Goal: Information Seeking & Learning: Learn about a topic

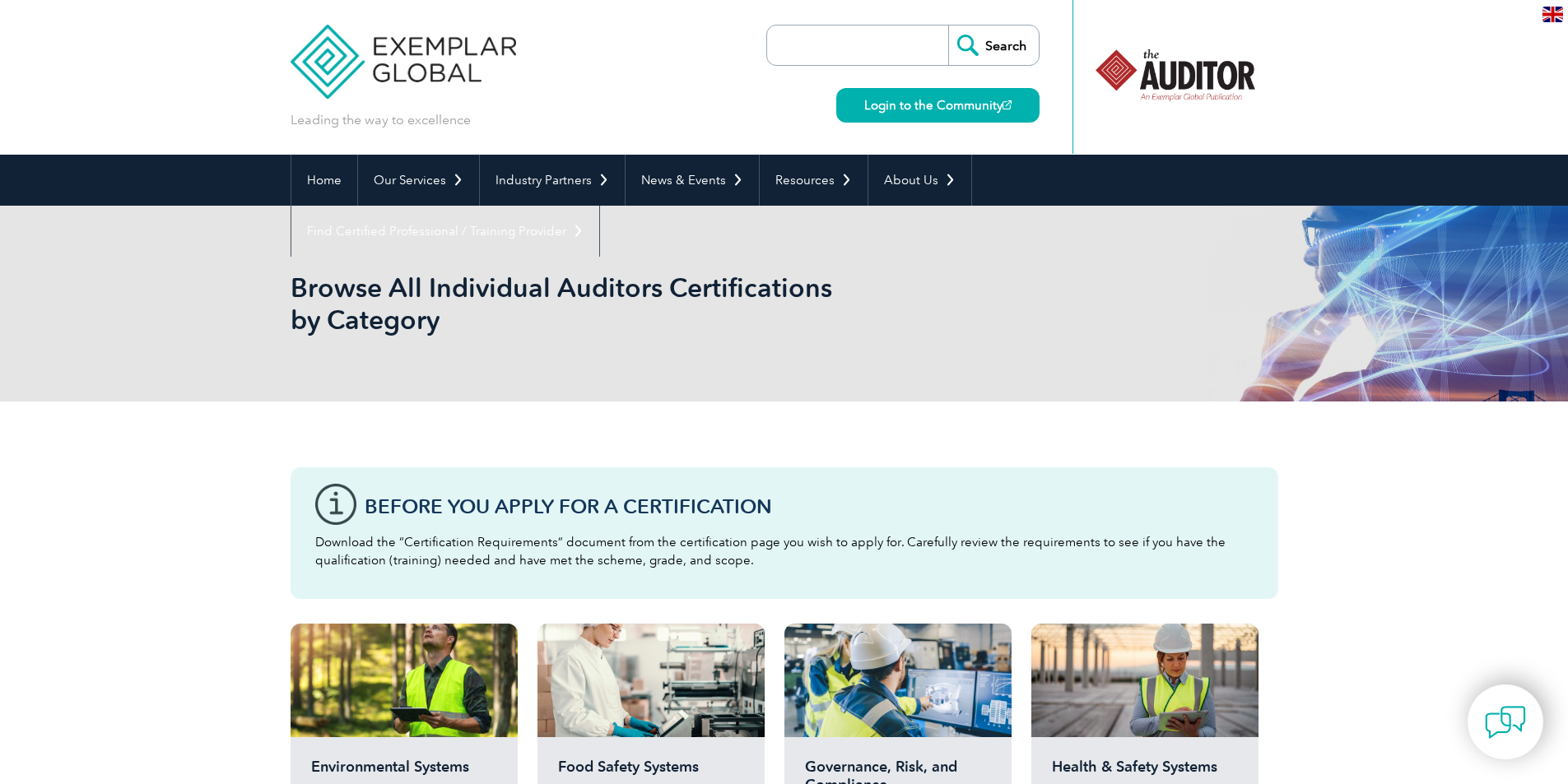
click at [907, 49] on input "search" at bounding box center [861, 45] width 173 height 40
type input "lms academy"
click at [948, 25] on input "Search" at bounding box center [993, 45] width 90 height 40
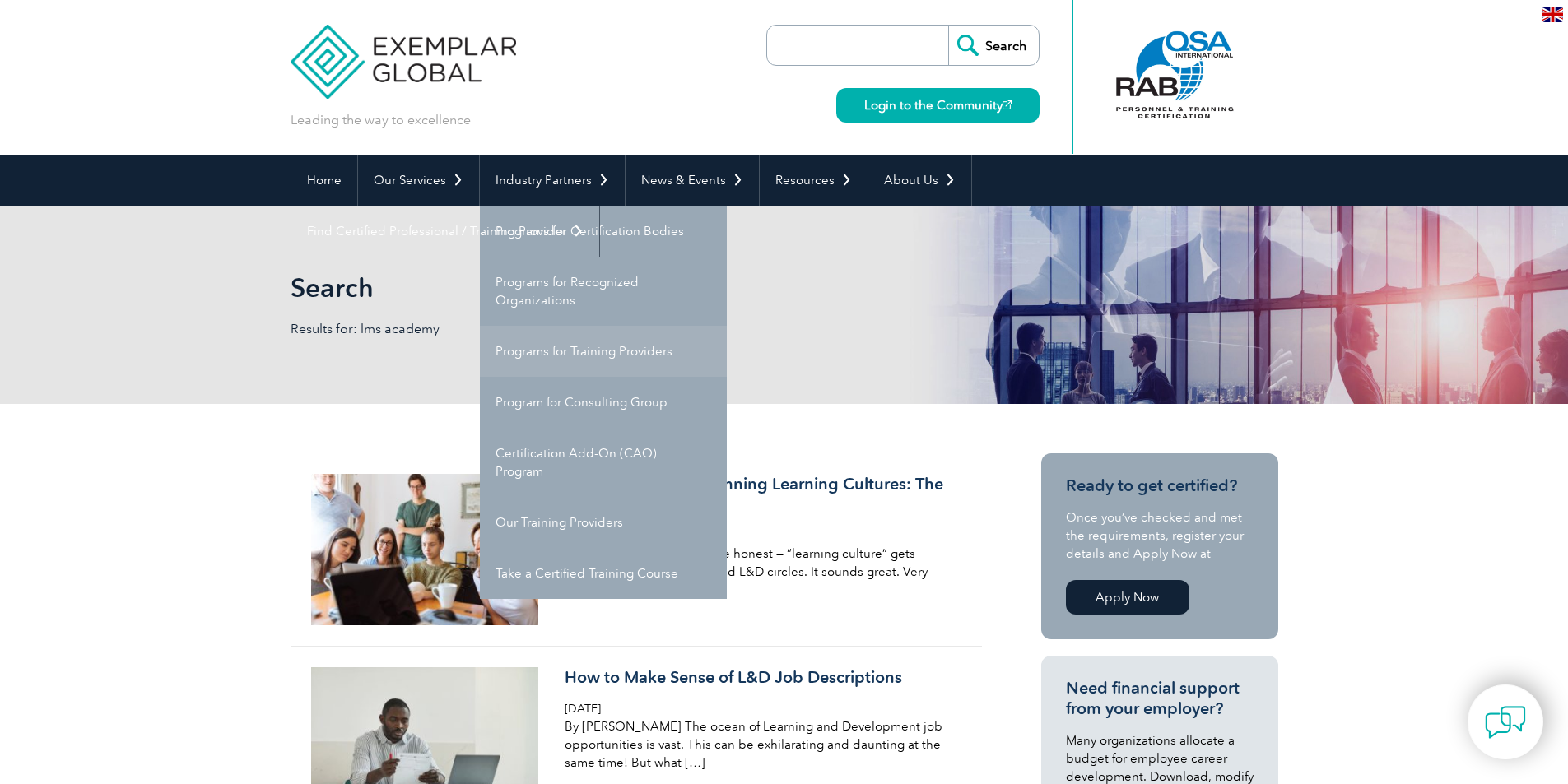
click at [597, 333] on link "Programs for Training Providers" at bounding box center [603, 351] width 247 height 51
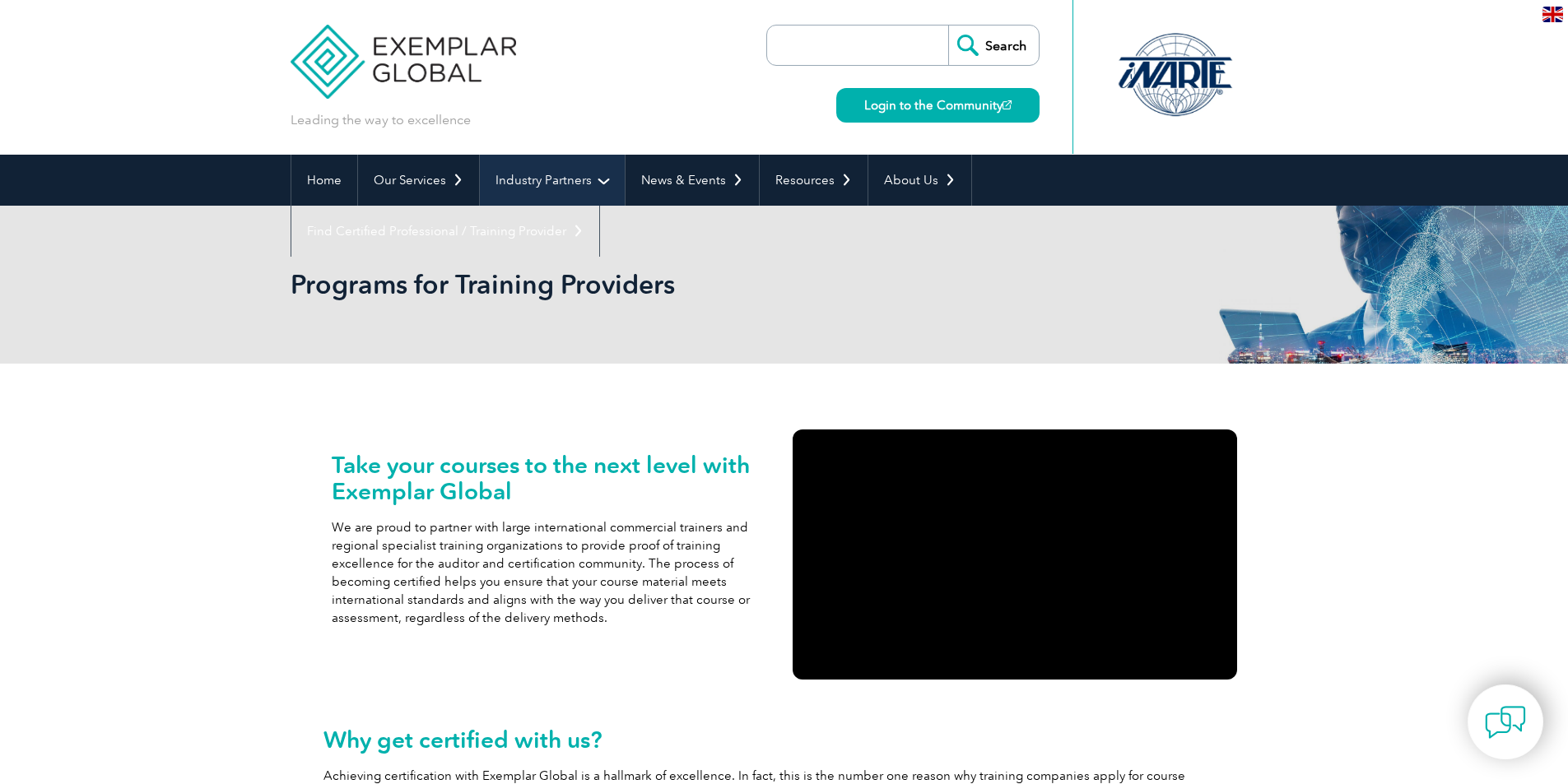
click at [597, 184] on link "Industry Partners" at bounding box center [552, 180] width 145 height 51
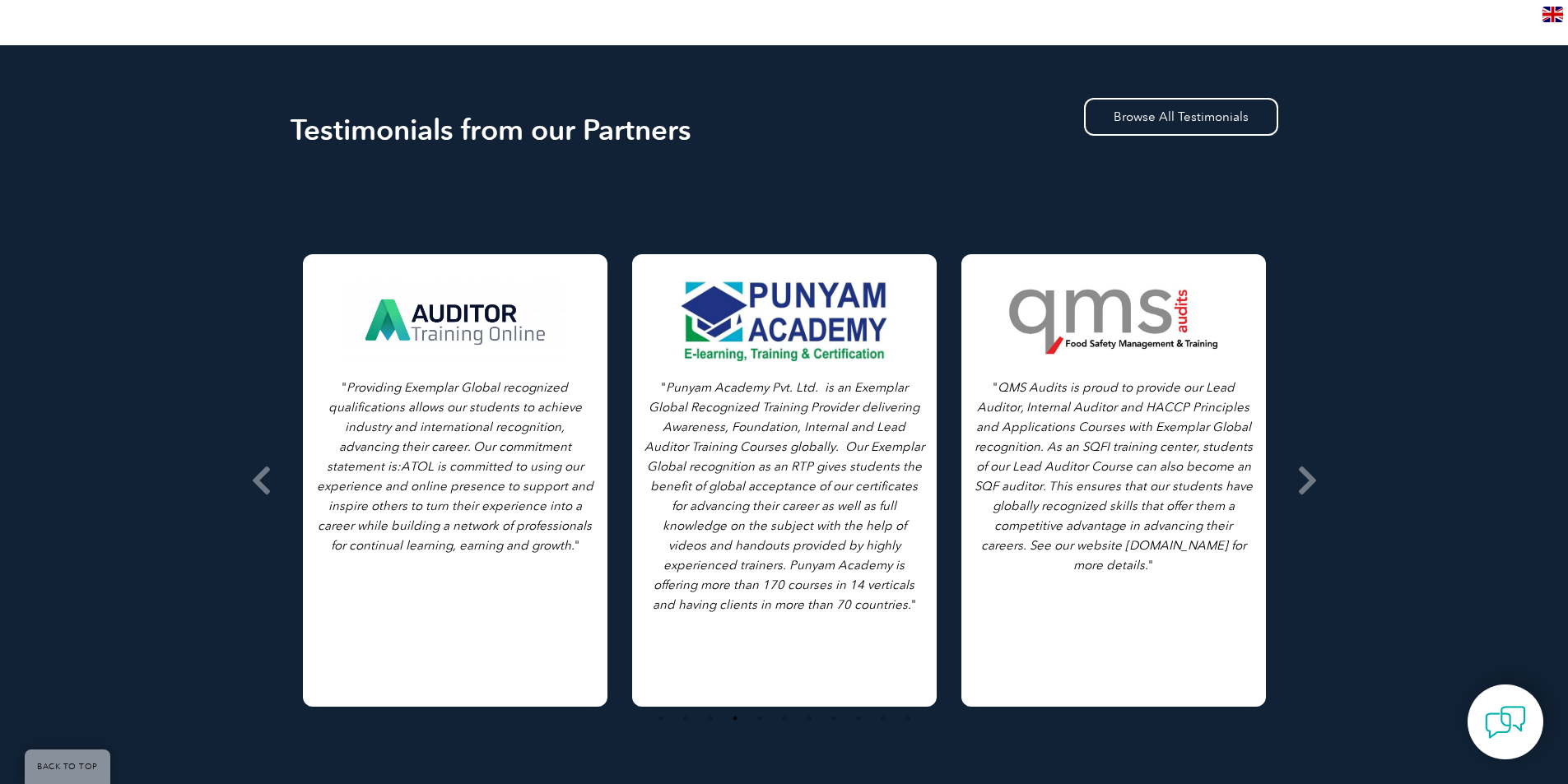
scroll to position [2536, 0]
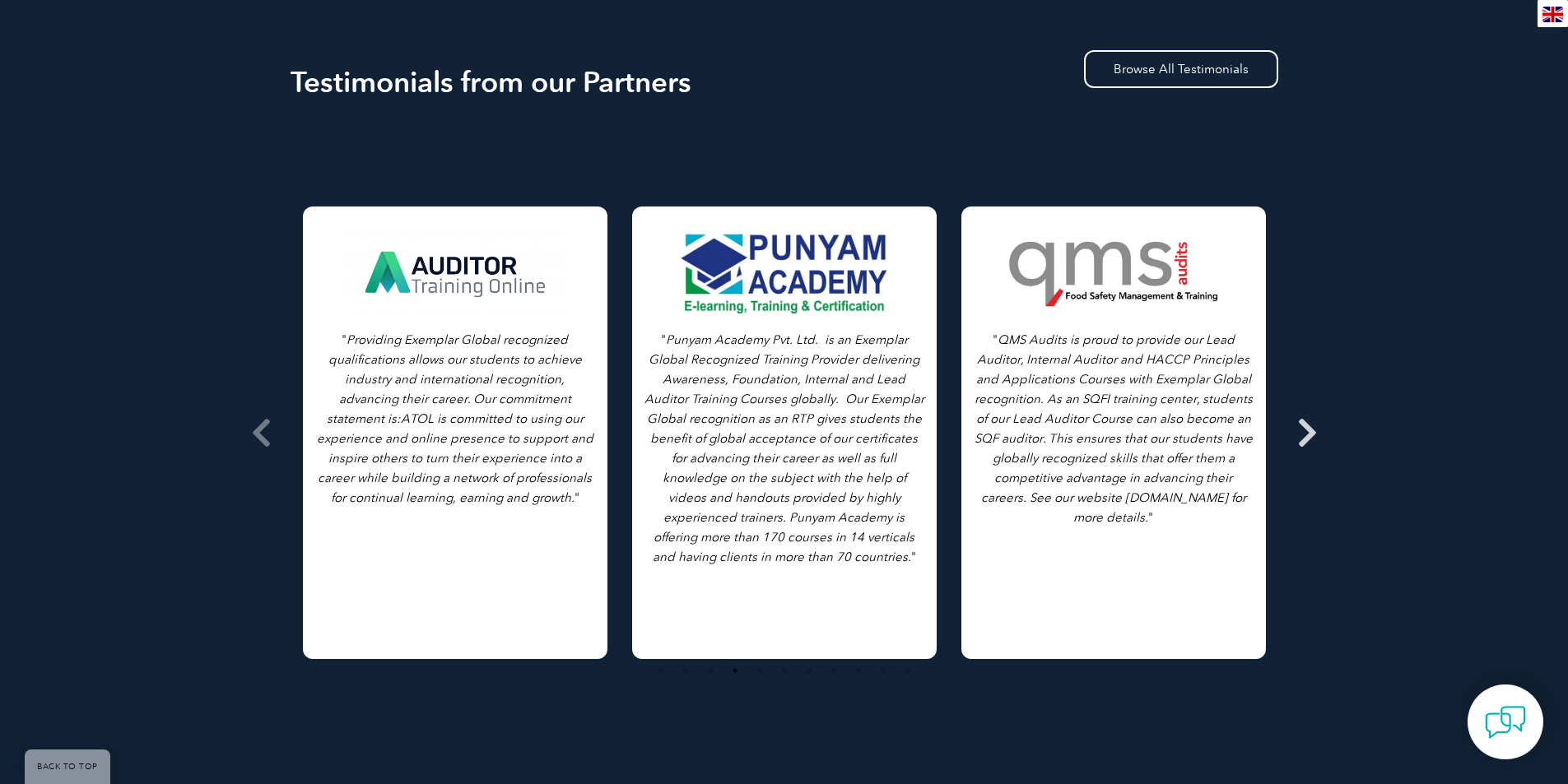
click at [1321, 404] on span at bounding box center [1307, 432] width 41 height 617
click at [1310, 433] on icon at bounding box center [1307, 433] width 21 height 0
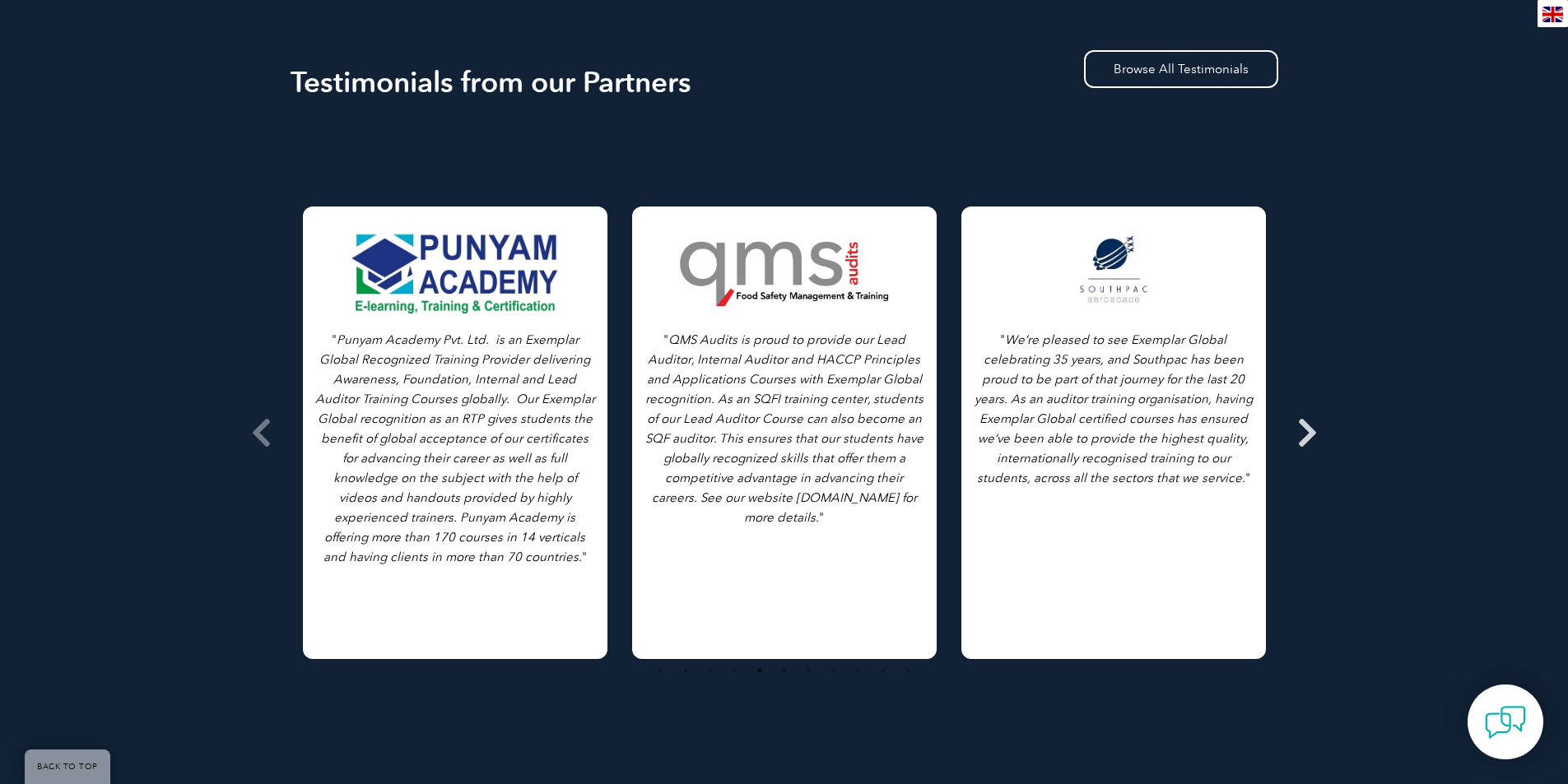
click at [1310, 433] on icon at bounding box center [1307, 433] width 21 height 0
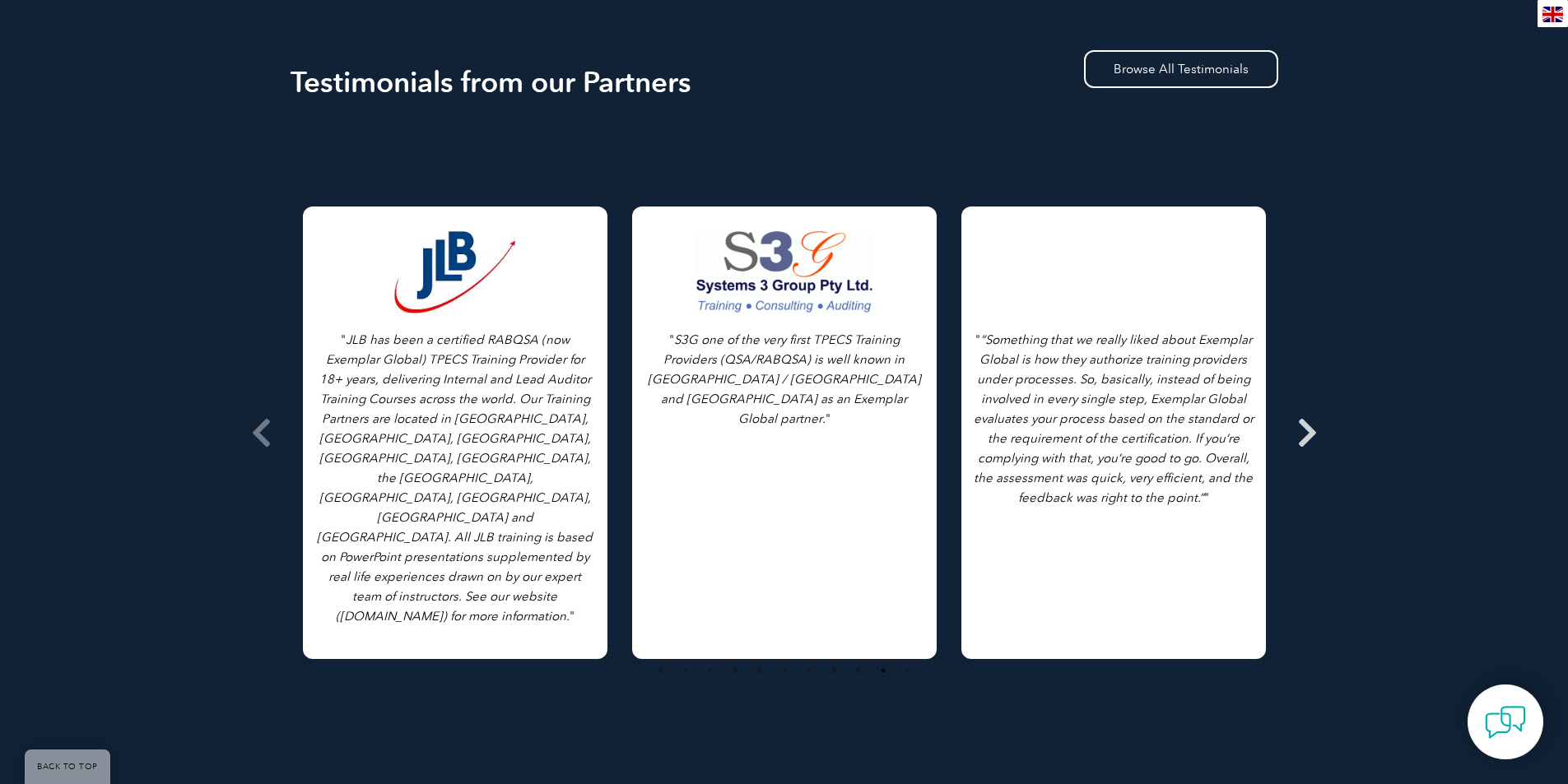
click at [1320, 393] on span at bounding box center [1307, 432] width 41 height 617
click at [1312, 433] on icon at bounding box center [1307, 433] width 21 height 0
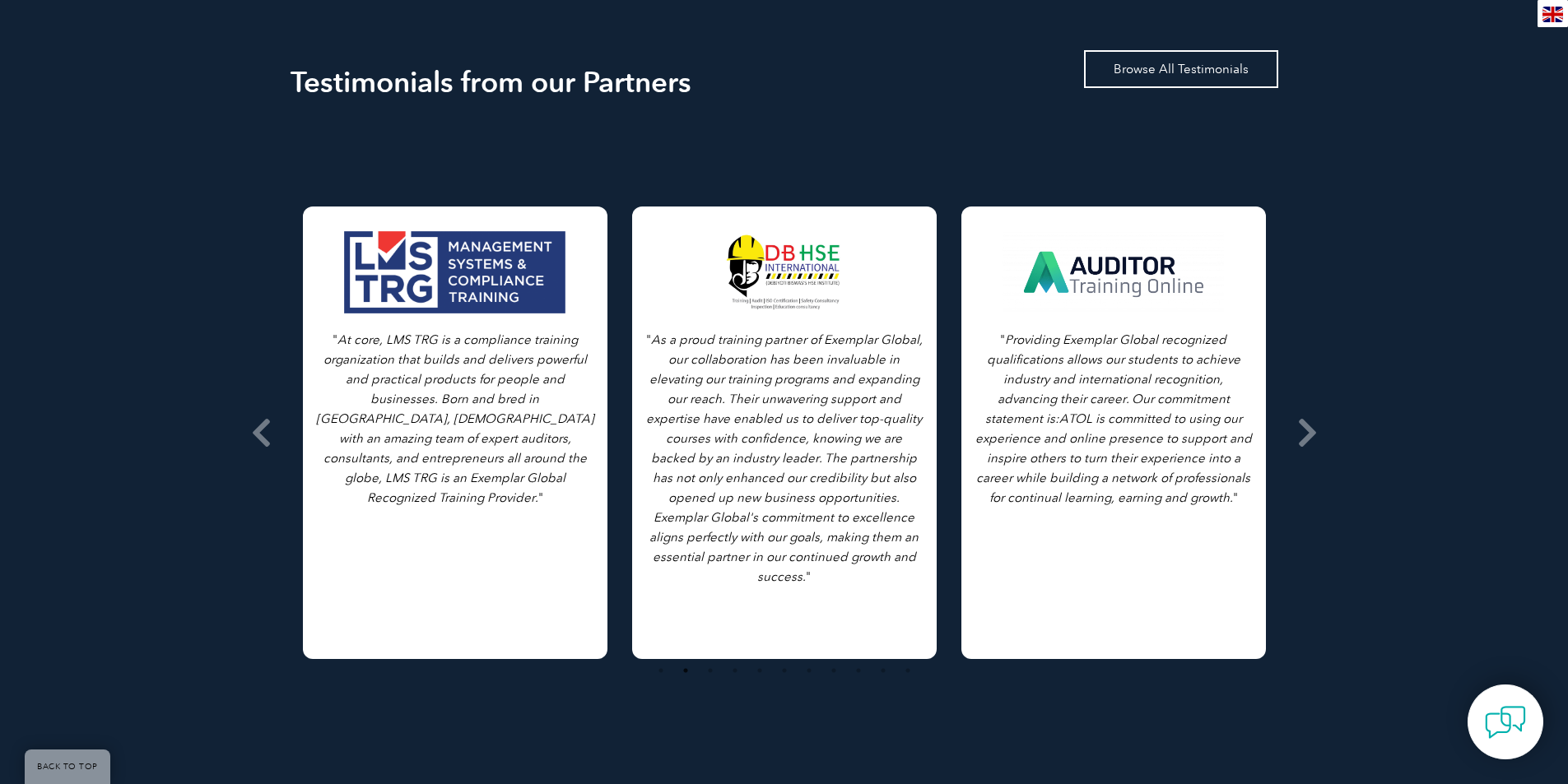
click at [1231, 51] on link "Browse All Testimonials" at bounding box center [1181, 70] width 195 height 38
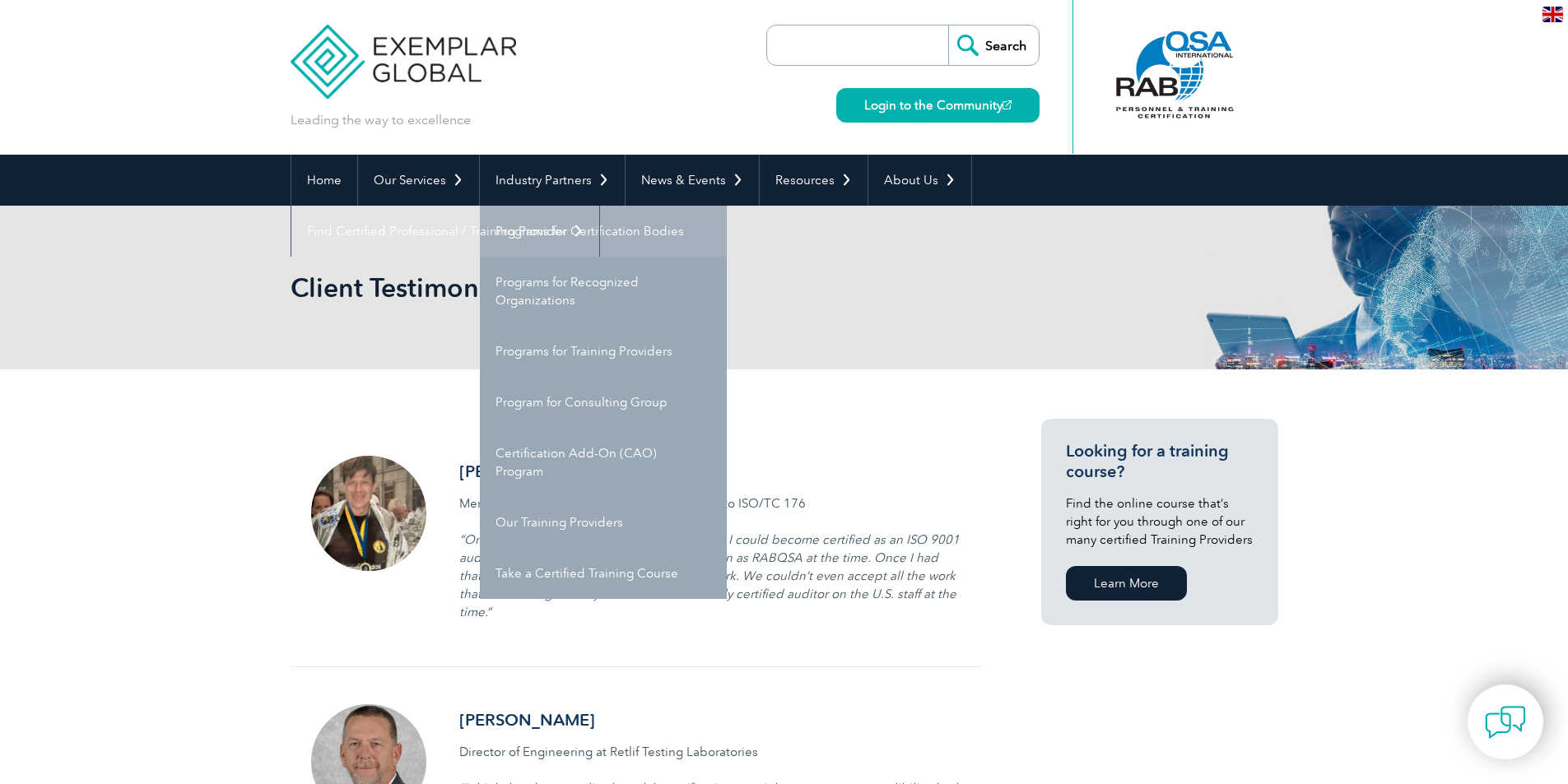
click at [583, 217] on link "Programs for Certification Bodies" at bounding box center [603, 231] width 247 height 51
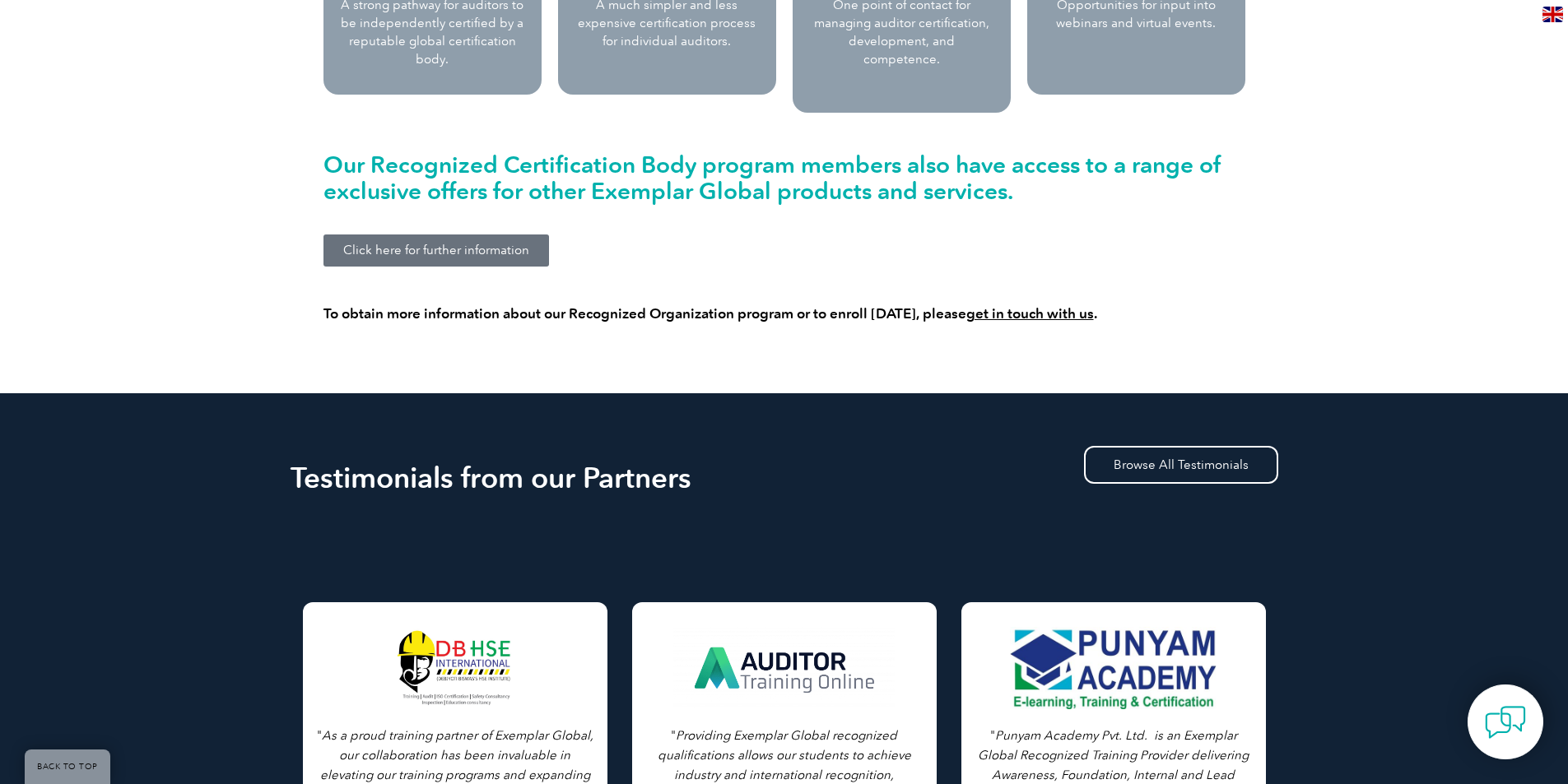
scroll to position [1687, 0]
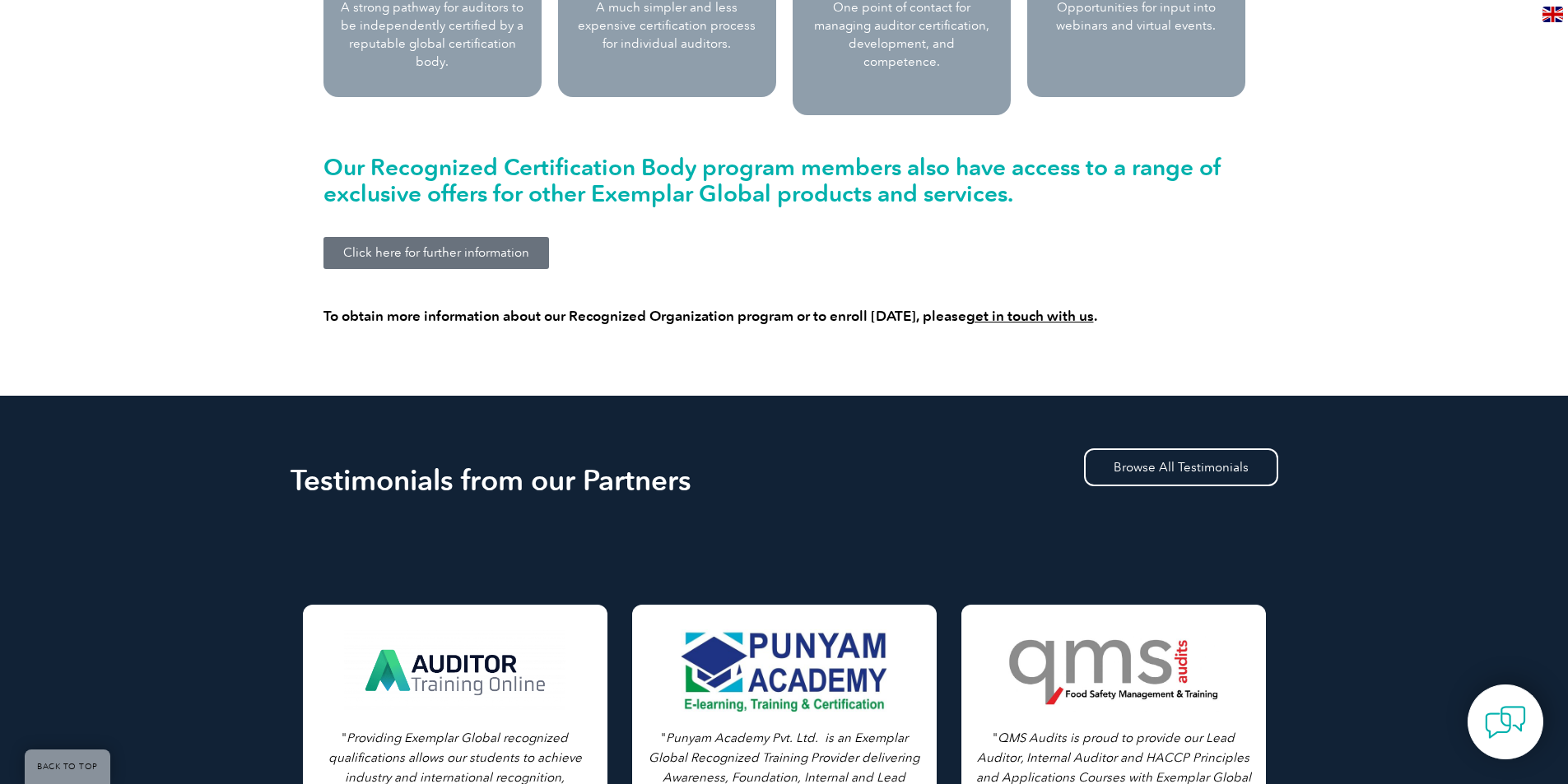
click at [523, 242] on link "Click here for further information" at bounding box center [436, 252] width 225 height 32
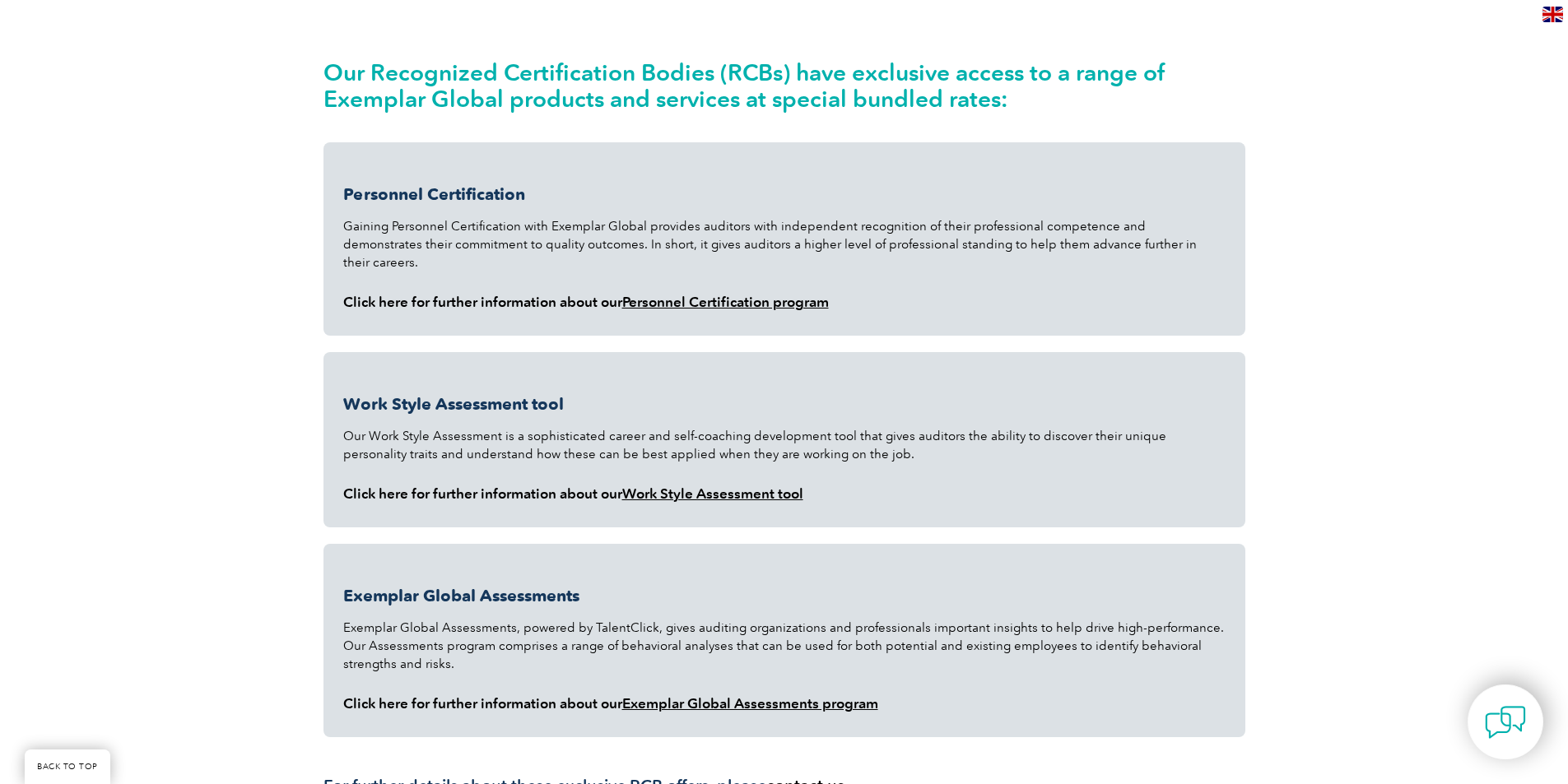
scroll to position [384, 0]
click at [746, 294] on link "Personnel Certification program" at bounding box center [726, 302] width 206 height 16
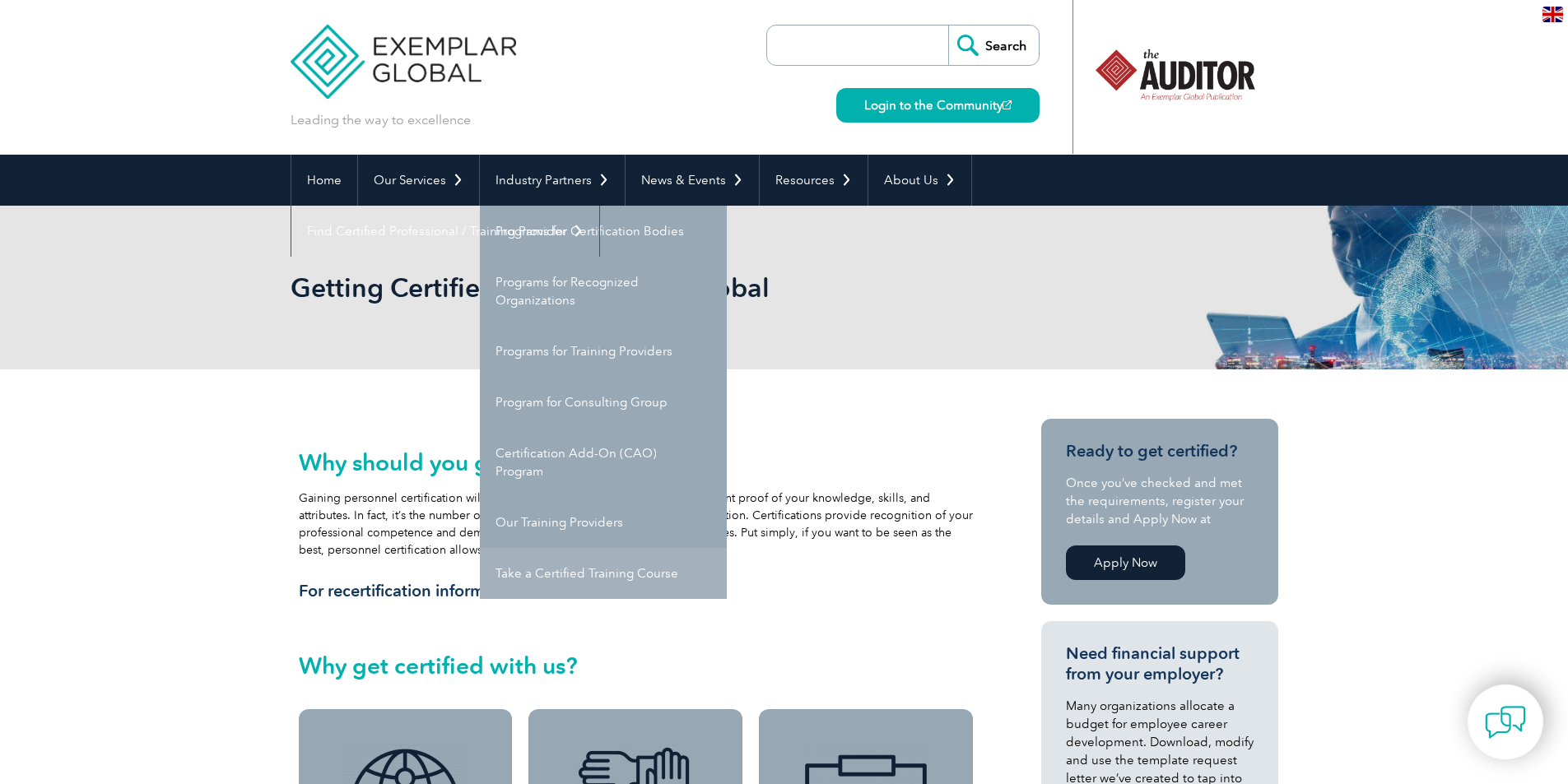
click at [612, 571] on link "Take a Certified Training Course" at bounding box center [603, 573] width 247 height 51
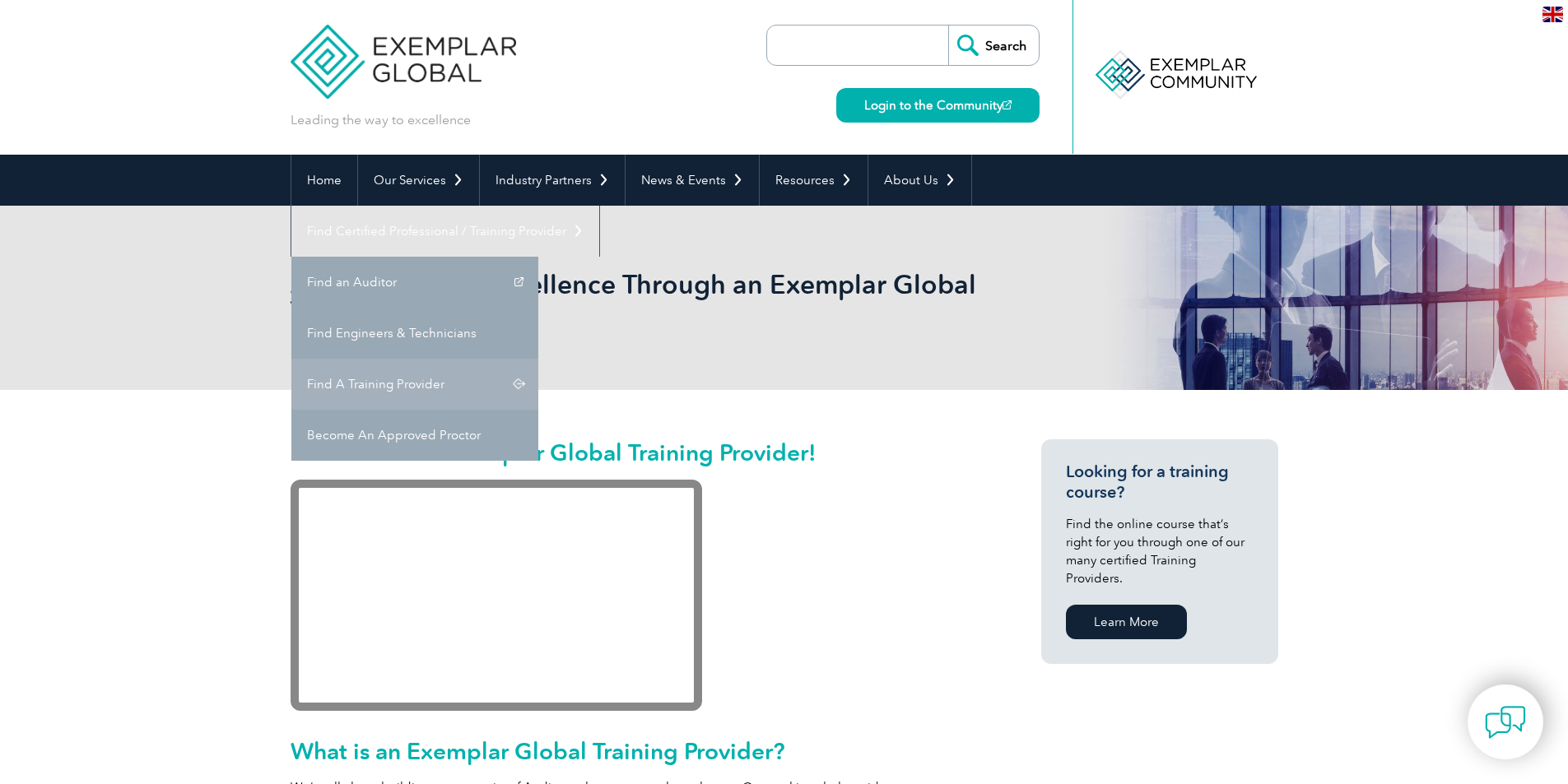
click at [538, 359] on link "Find A Training Provider" at bounding box center [414, 384] width 247 height 51
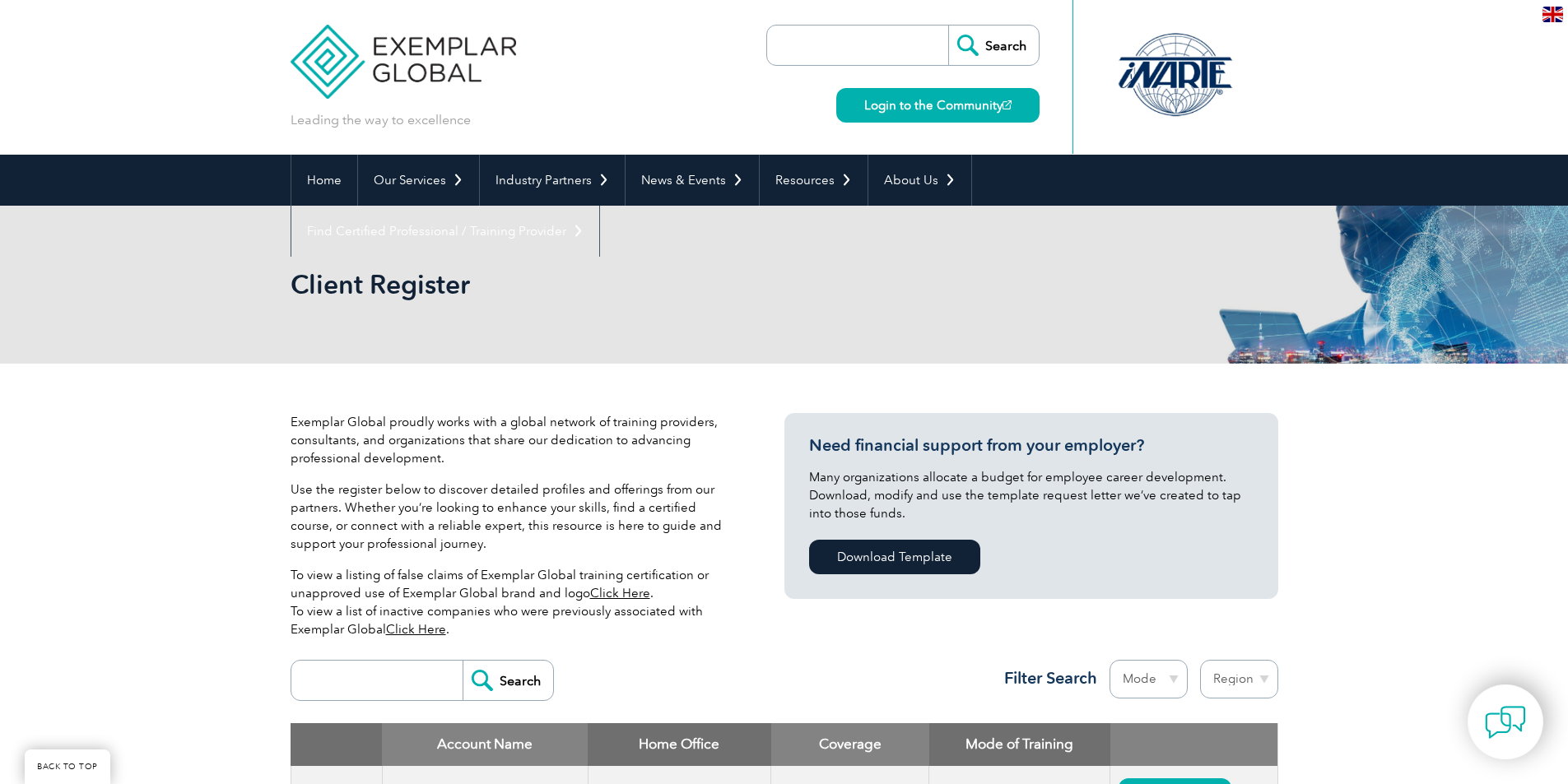
click at [347, 661] on input "search" at bounding box center [381, 681] width 163 height 40
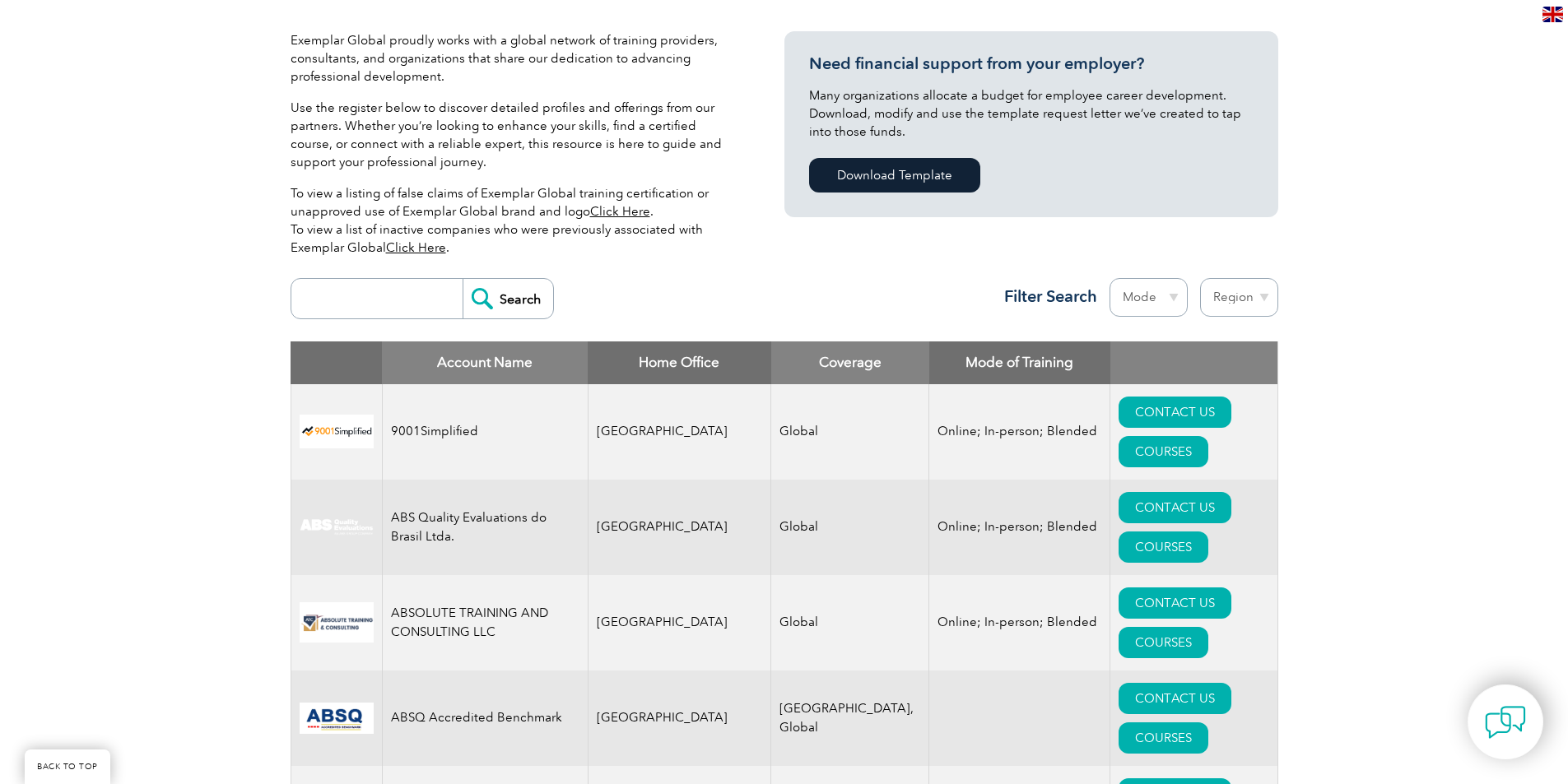
scroll to position [382, 0]
type input "lms"
click at [462, 279] on input "Search" at bounding box center [508, 298] width 90 height 40
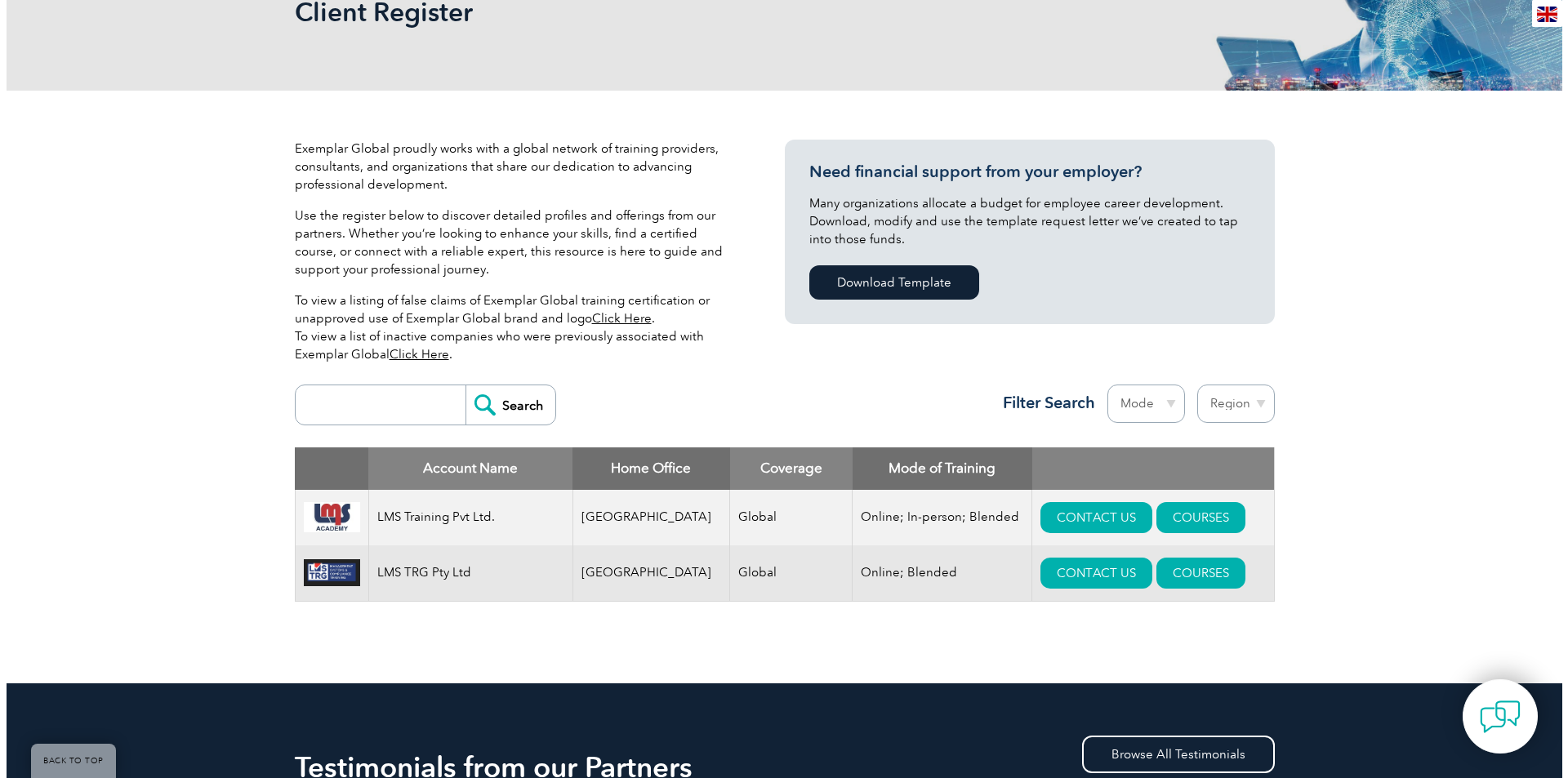
scroll to position [271, 0]
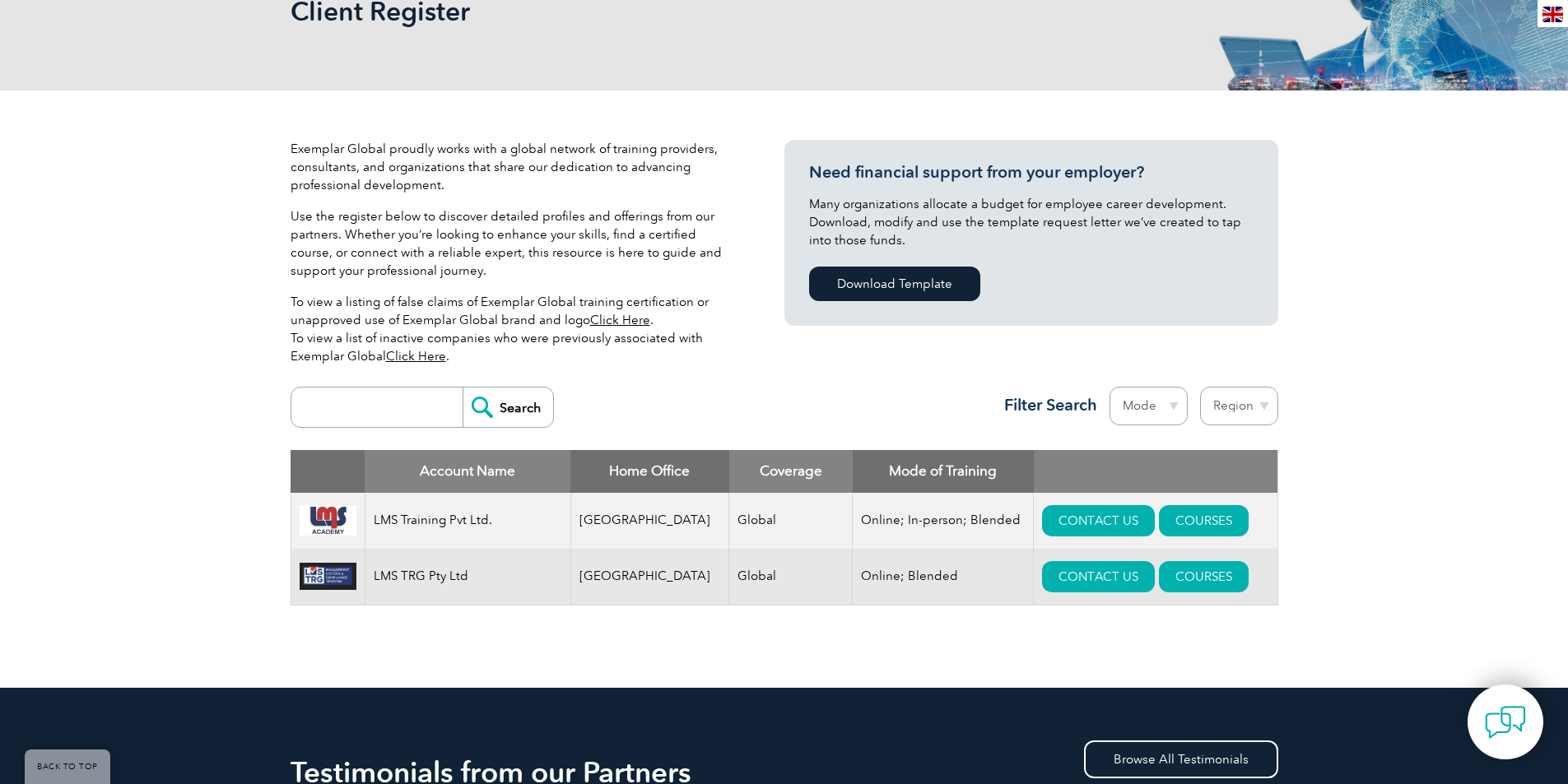
click at [343, 523] on img at bounding box center [328, 521] width 57 height 32
click at [333, 513] on img at bounding box center [328, 521] width 57 height 32
click at [1159, 526] on link "COURSES" at bounding box center [1203, 521] width 90 height 32
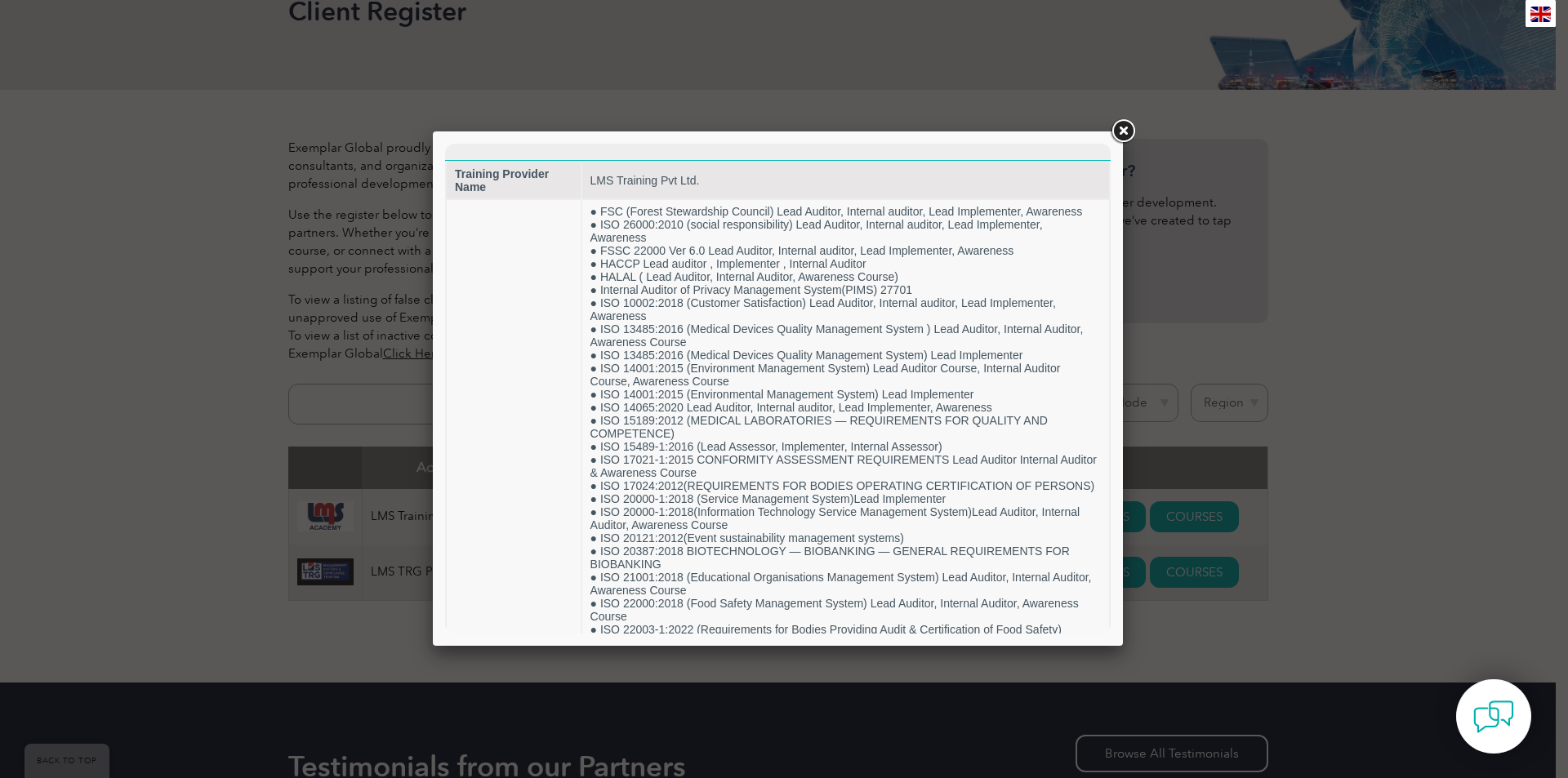
scroll to position [0, 0]
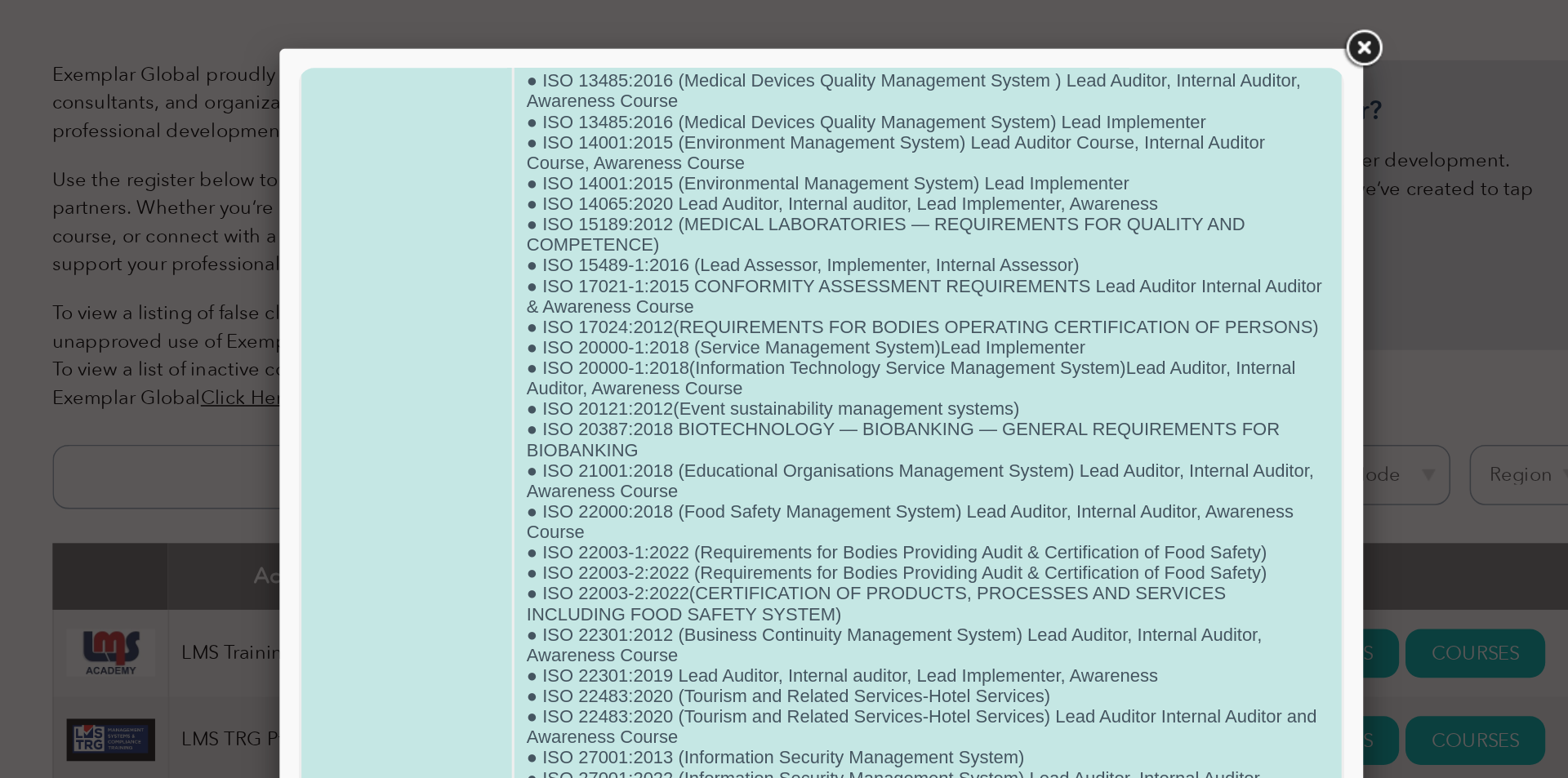
scroll to position [178, 0]
click at [504, 341] on td "● FSC (Forest Stewardship Council) Lead Auditor, Internal auditor, Lead Impleme…" at bounding box center [698, 584] width 527 height 1277
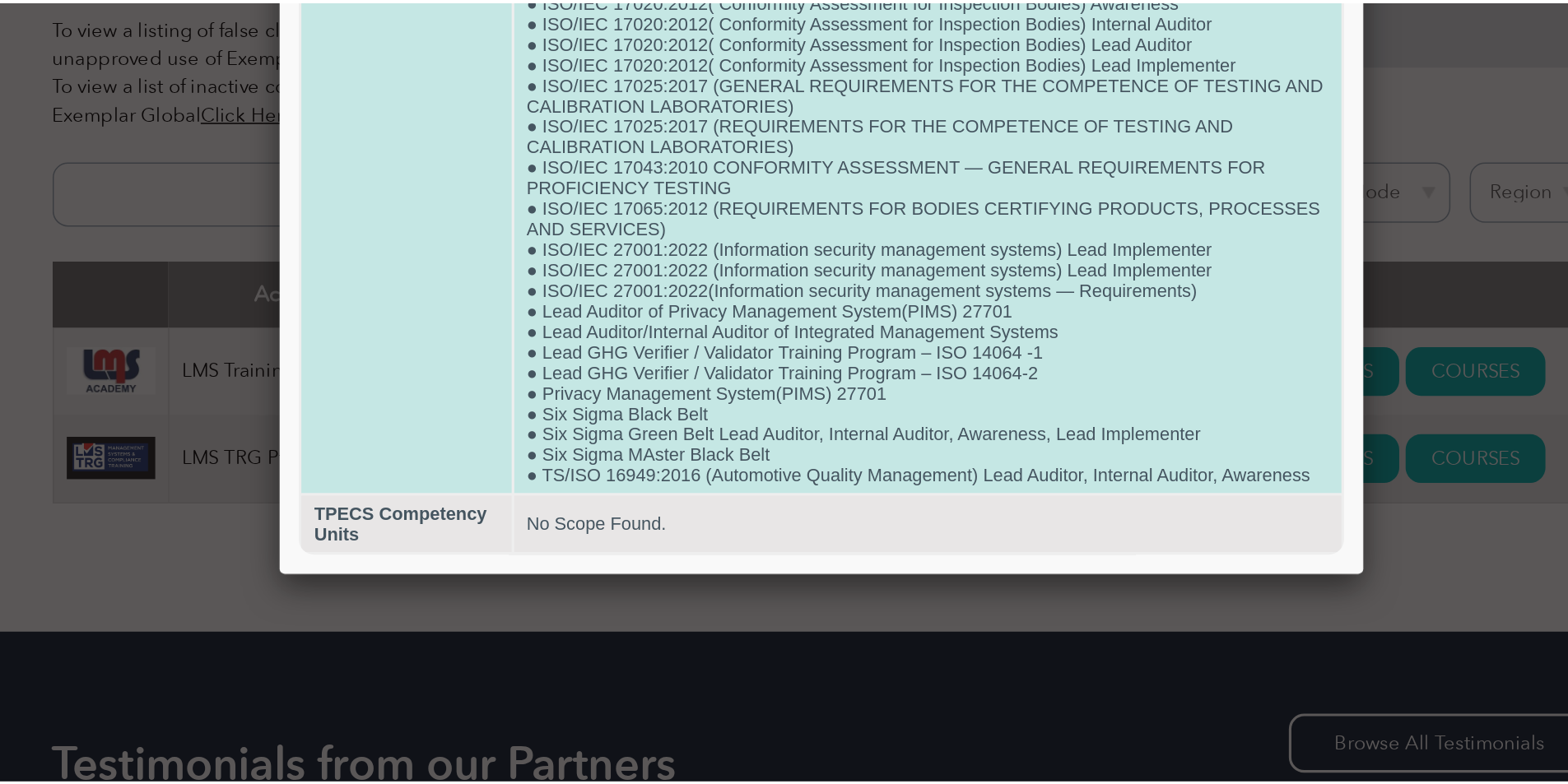
scroll to position [272, 0]
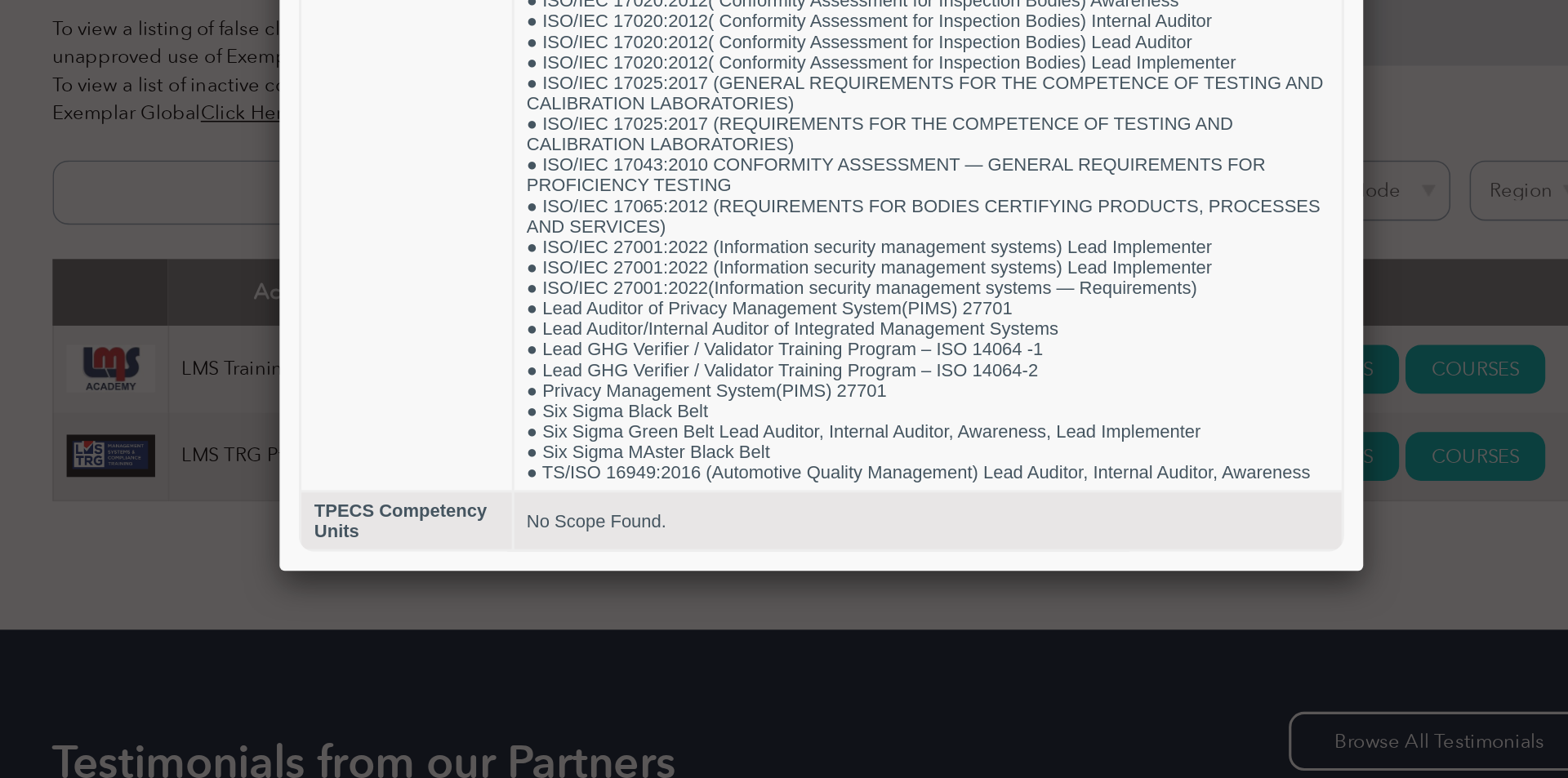
click at [388, 406] on div at bounding box center [784, 389] width 1568 height 778
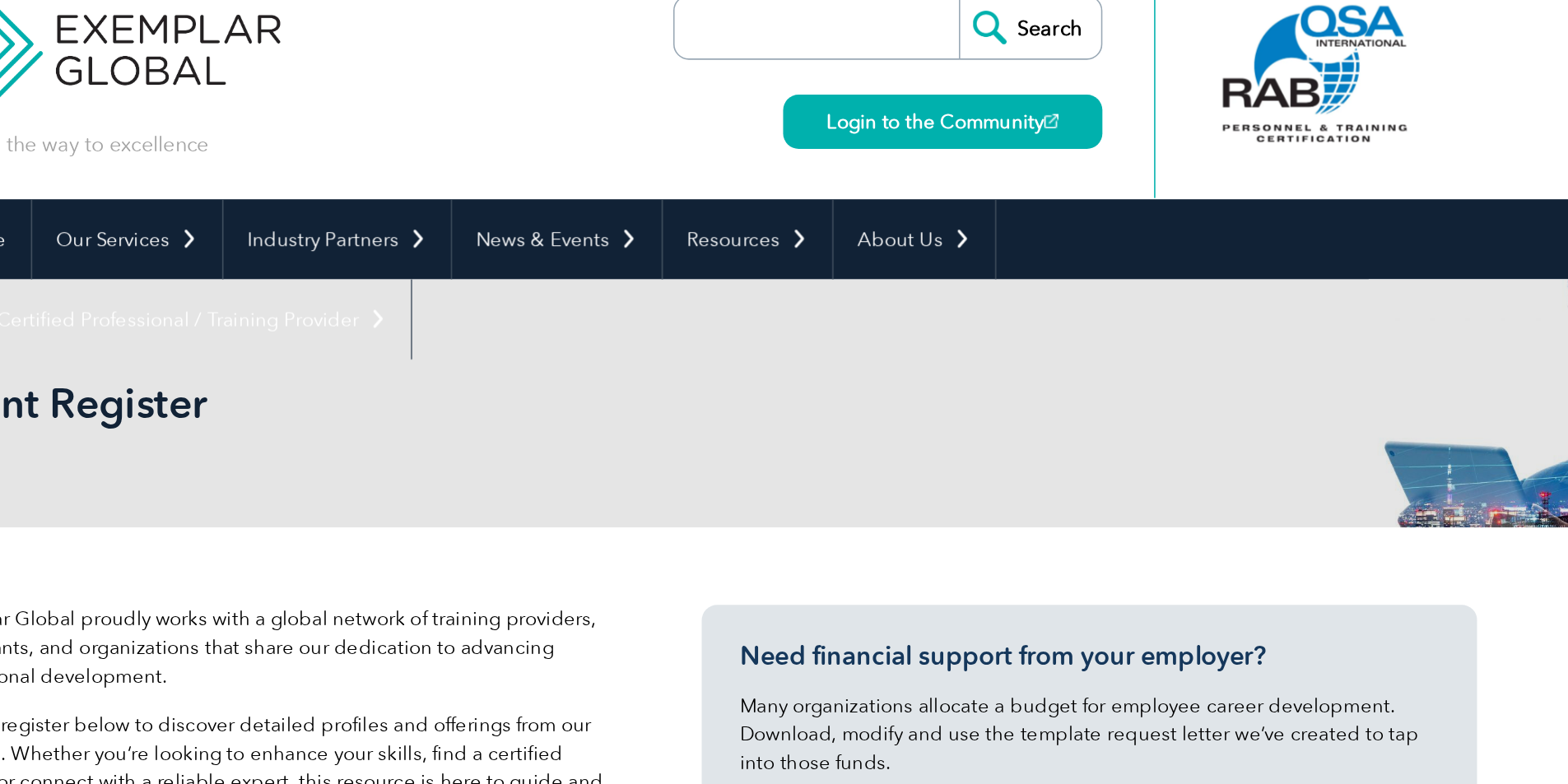
scroll to position [24, 0]
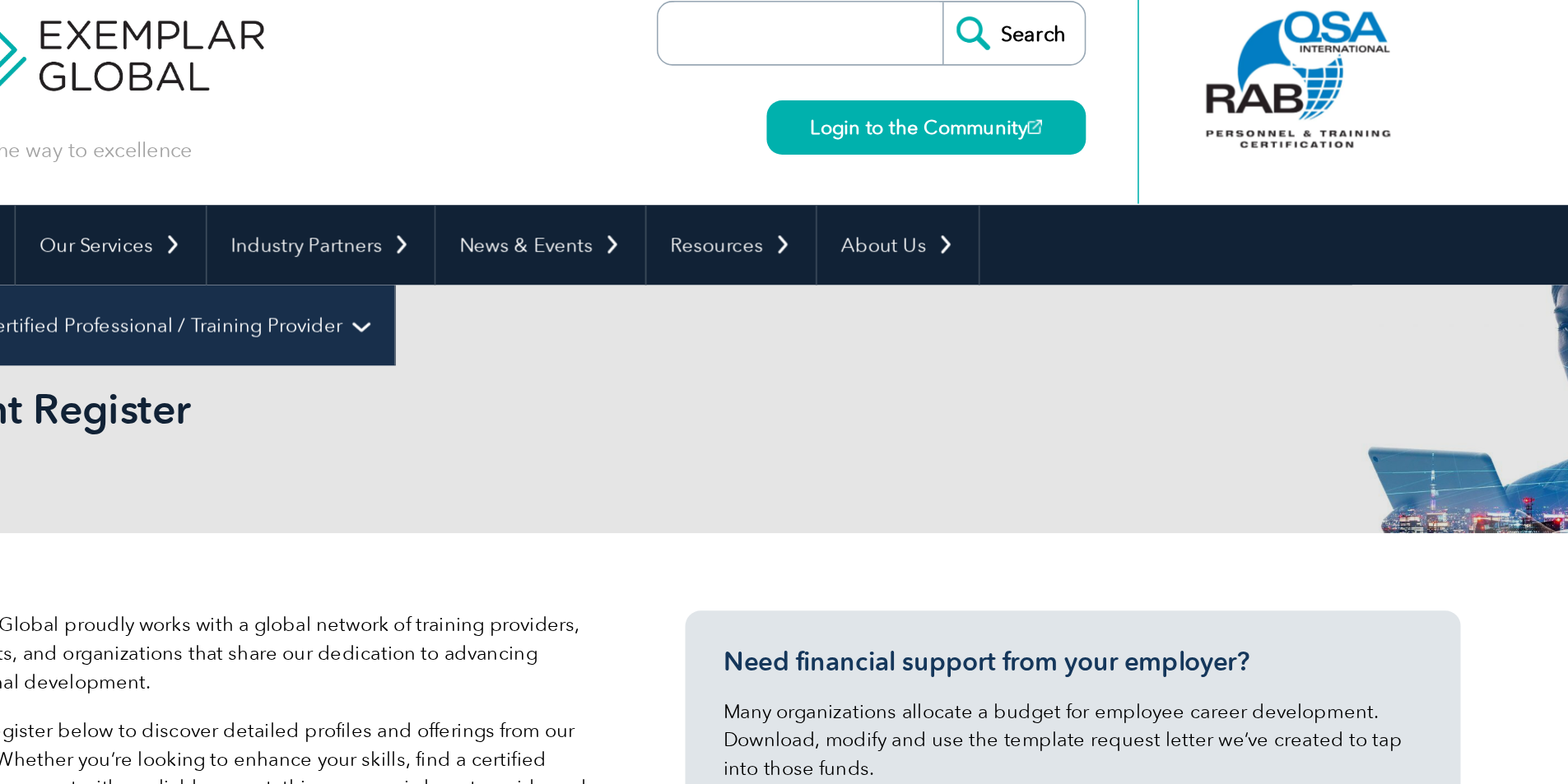
click at [599, 182] on link "Find Certified Professional / Training Provider" at bounding box center [445, 207] width 308 height 51
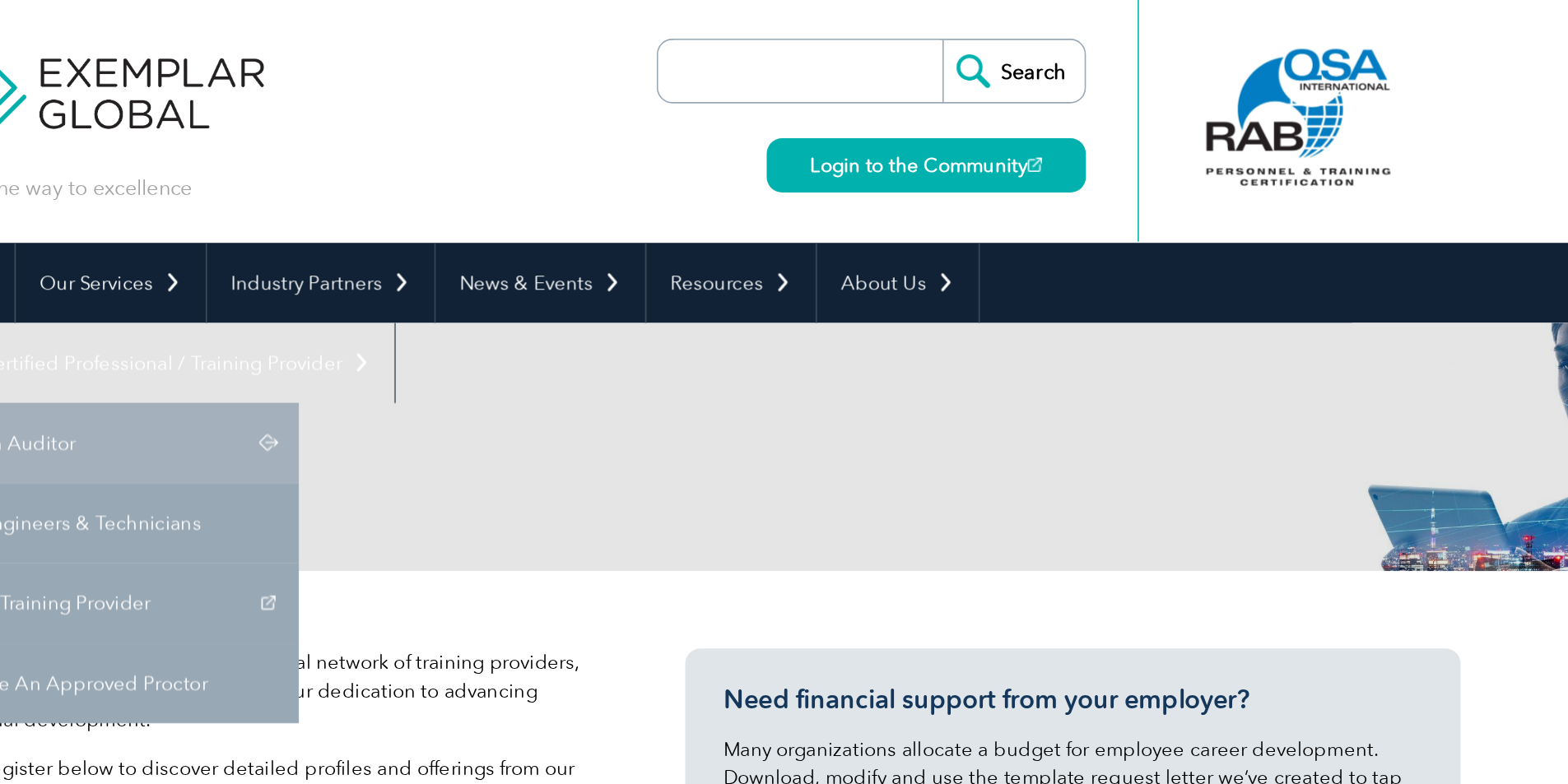
click at [538, 257] on link "Find an Auditor" at bounding box center [414, 282] width 247 height 51
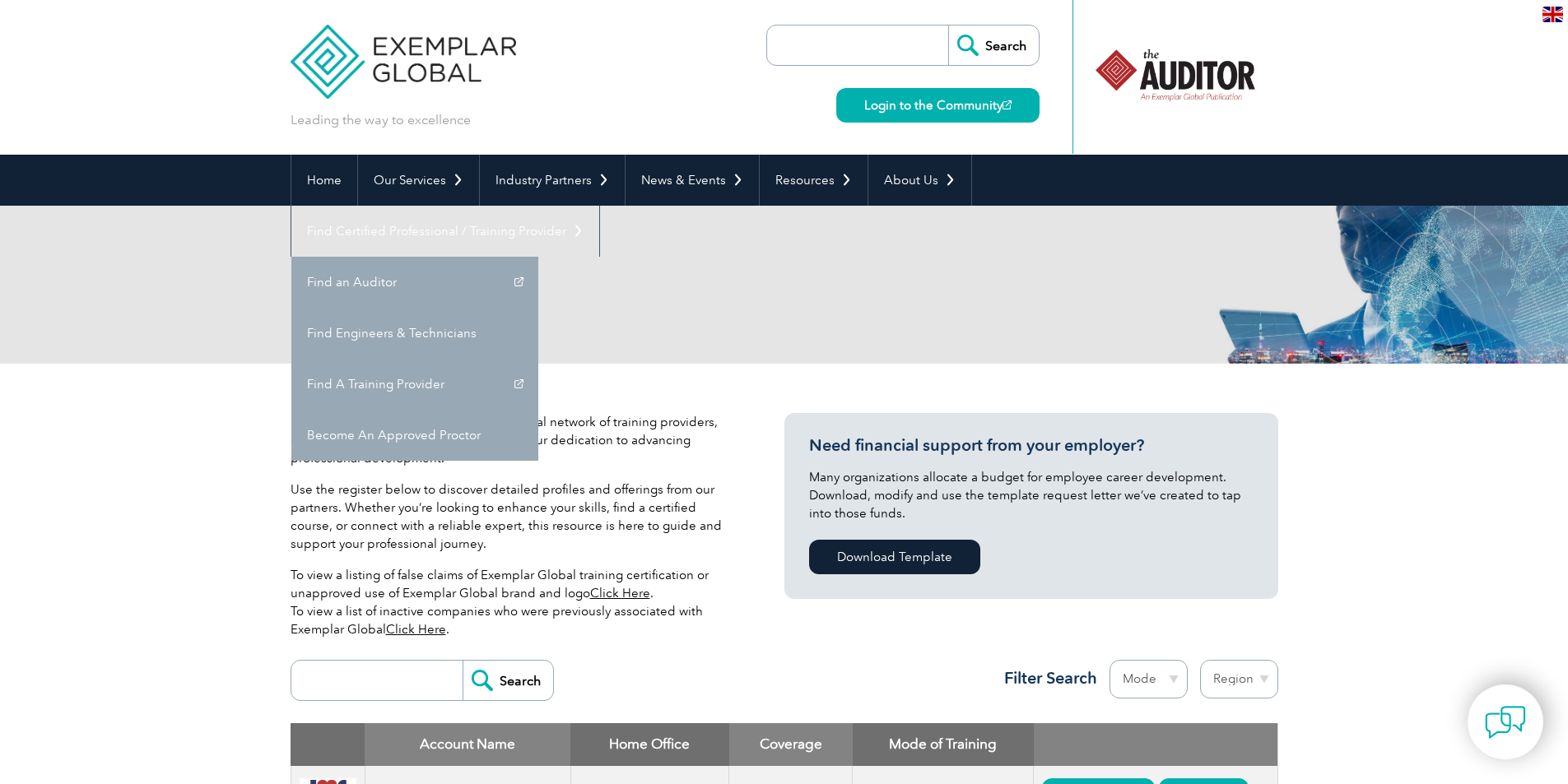
click at [671, 371] on div "Exemplar Global proudly works with a global network of training providers, cons…" at bounding box center [784, 662] width 988 height 598
click at [436, 51] on img at bounding box center [404, 49] width 226 height 99
